Goal: Information Seeking & Learning: Compare options

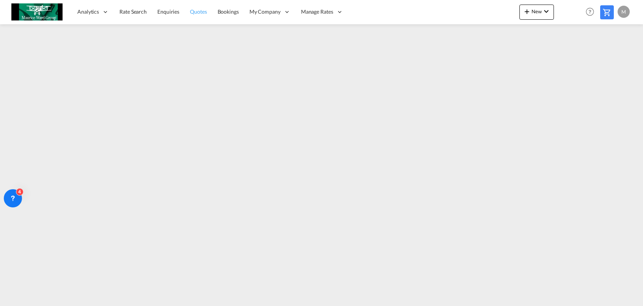
click at [202, 11] on span "Quotes" at bounding box center [198, 11] width 17 height 6
click at [136, 16] on link "Rate Search" at bounding box center [133, 12] width 38 height 25
